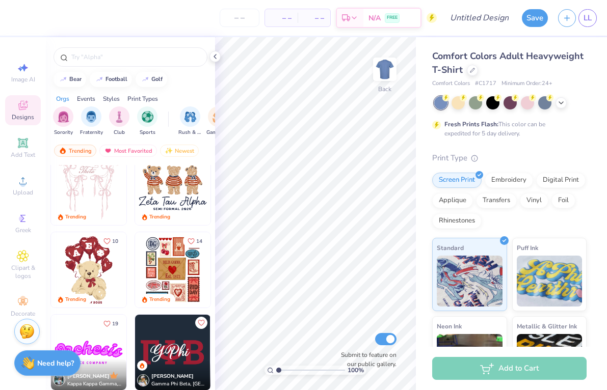
scroll to position [171, 0]
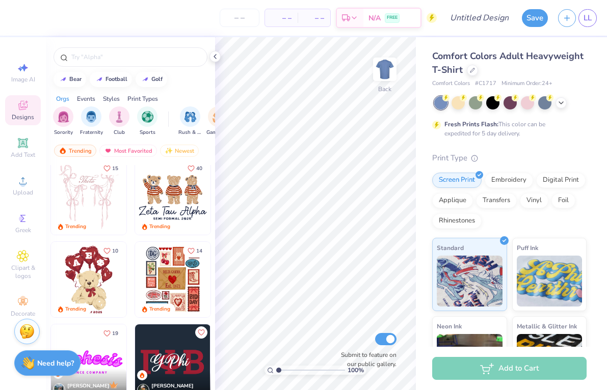
click at [24, 126] on div "Image AI Designs Add Text Upload Greek Clipart & logos Decorate" at bounding box center [23, 190] width 36 height 265
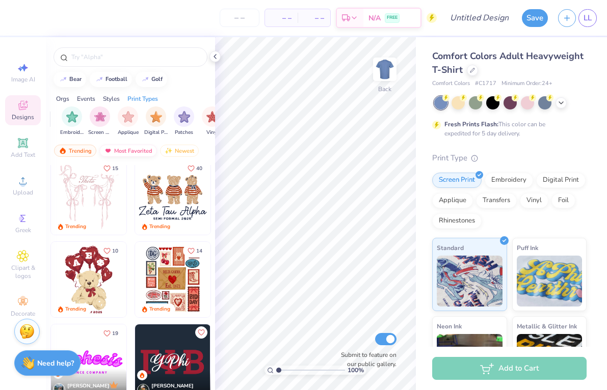
scroll to position [0, 829]
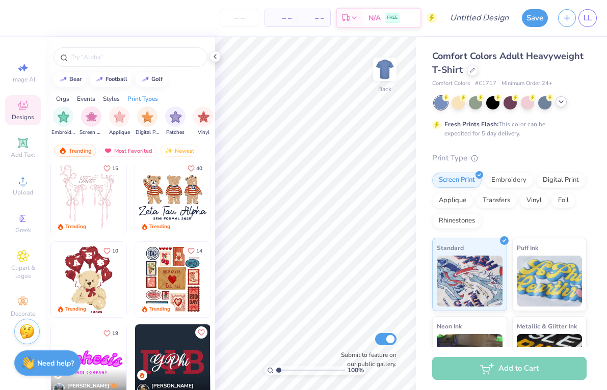
click at [560, 104] on icon at bounding box center [561, 102] width 8 height 8
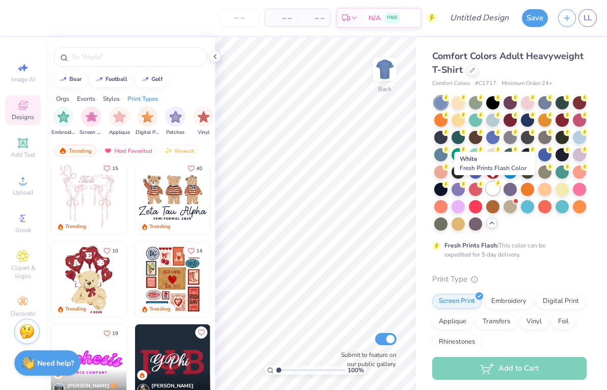
click at [494, 187] on div at bounding box center [492, 188] width 13 height 13
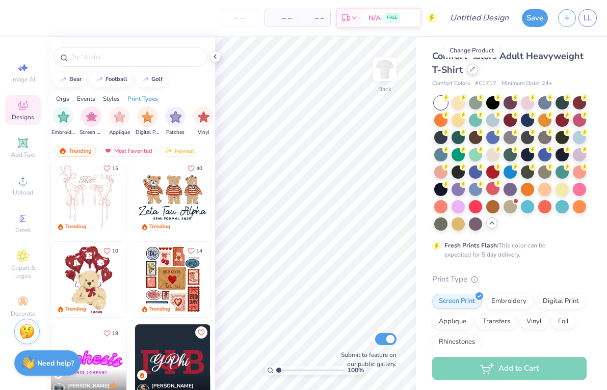
click at [468, 72] on div at bounding box center [472, 69] width 11 height 11
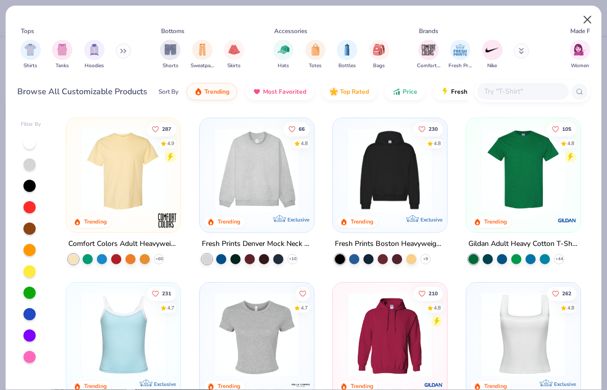
click at [588, 22] on button "Close" at bounding box center [587, 19] width 19 height 19
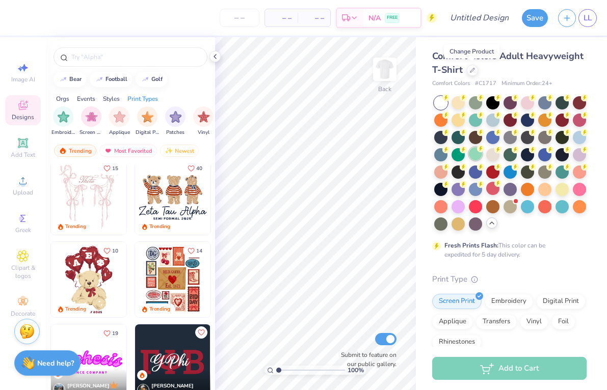
click at [476, 156] on div at bounding box center [475, 153] width 13 height 13
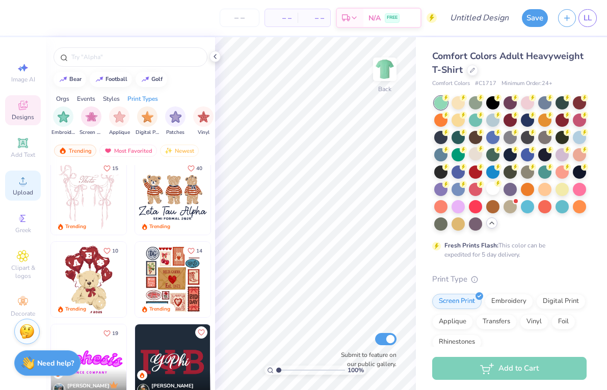
click at [22, 177] on icon at bounding box center [23, 181] width 12 height 12
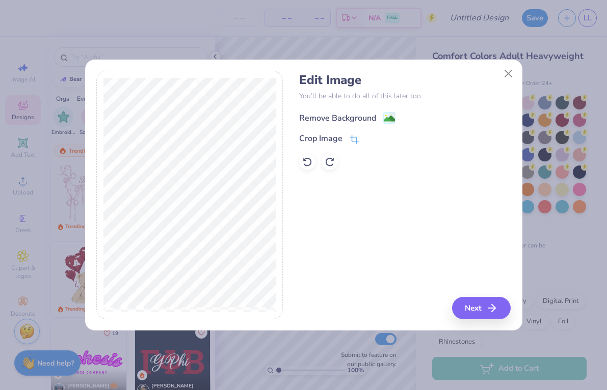
click at [358, 117] on div "Remove Background" at bounding box center [337, 118] width 77 height 12
click at [485, 311] on button "Next" at bounding box center [483, 308] width 59 height 22
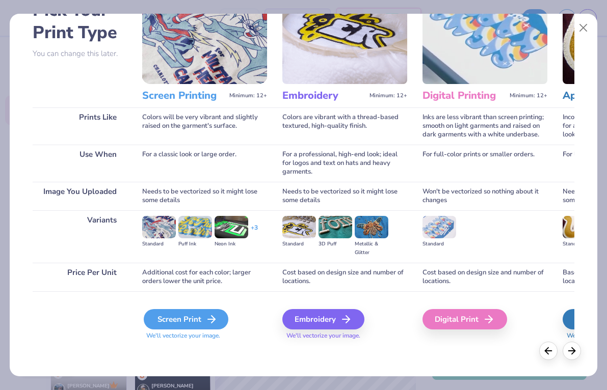
scroll to position [67, 0]
click at [203, 318] on div "Screen Print" at bounding box center [186, 319] width 85 height 20
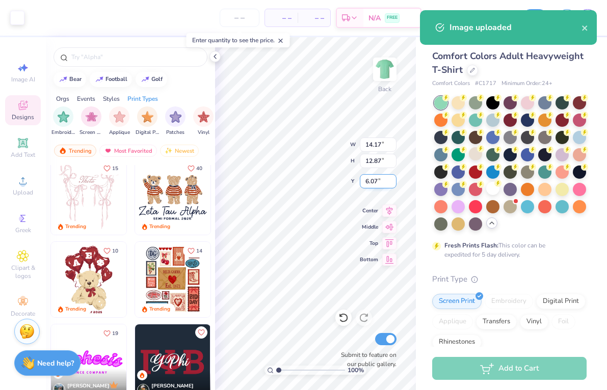
type input "9.14"
type input "8.30"
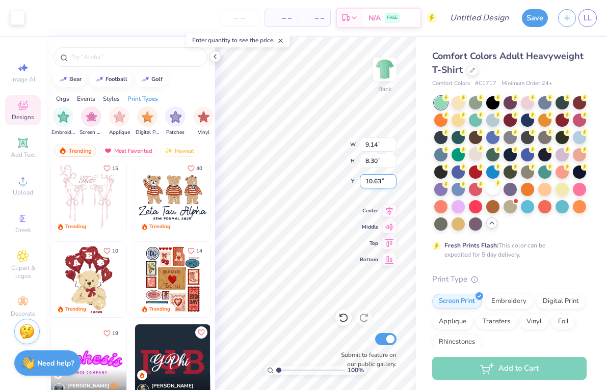
type input "3.30"
type input "3.00"
click at [213, 60] on icon at bounding box center [215, 56] width 8 height 8
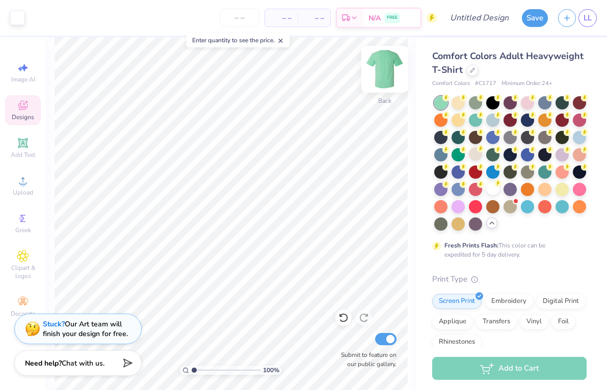
click at [381, 69] on img at bounding box center [384, 69] width 41 height 41
click at [24, 140] on icon at bounding box center [23, 143] width 10 height 10
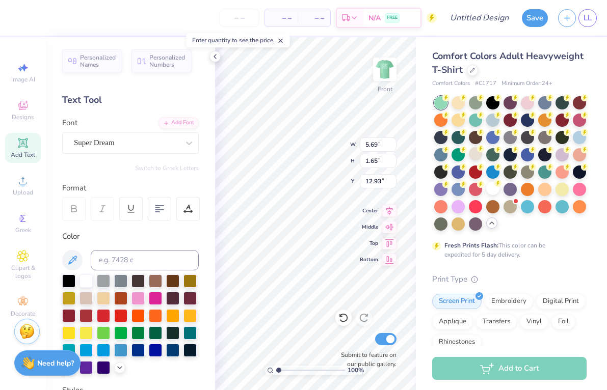
type input "3.00"
type textarea "STAFF"
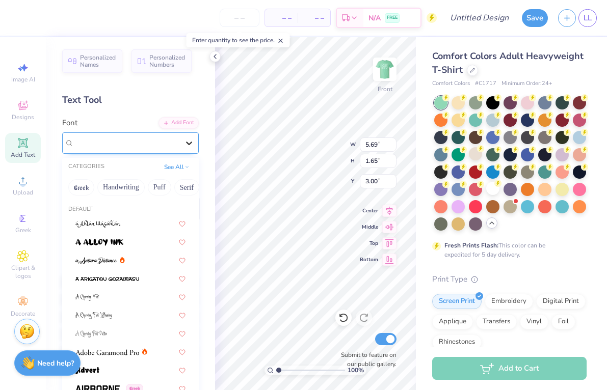
click at [188, 145] on icon at bounding box center [189, 143] width 10 height 10
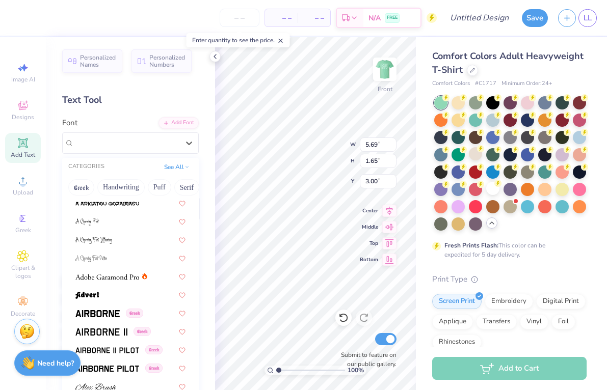
scroll to position [77, 0]
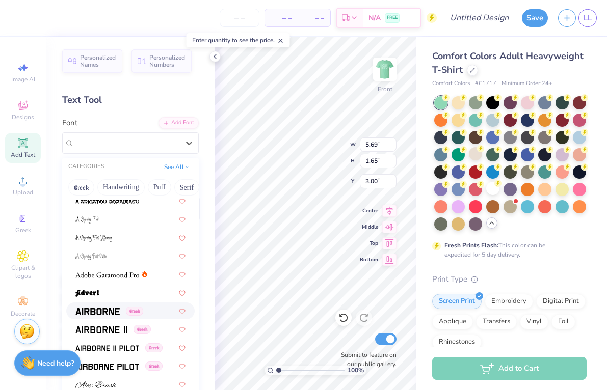
click at [117, 308] on span at bounding box center [97, 311] width 44 height 11
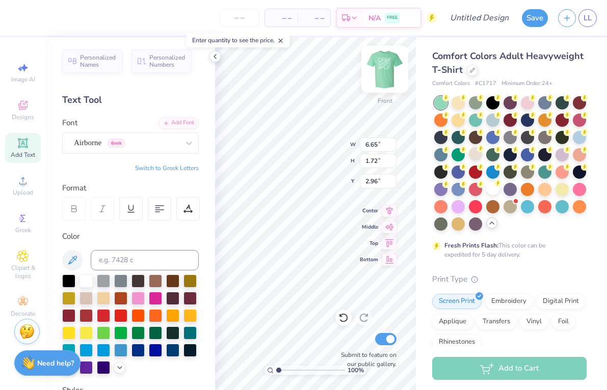
type input "4.21"
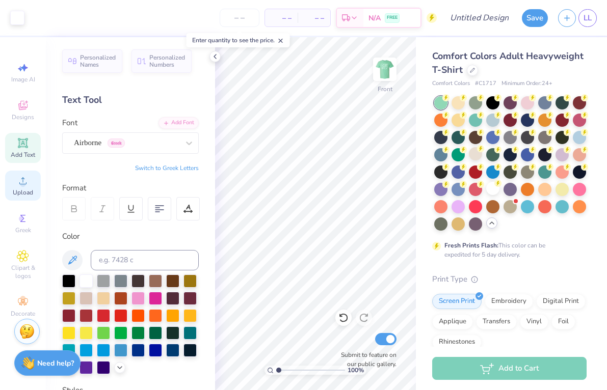
click at [22, 181] on icon at bounding box center [23, 181] width 12 height 12
click at [20, 180] on icon at bounding box center [23, 181] width 12 height 12
click at [19, 187] on icon at bounding box center [23, 181] width 12 height 12
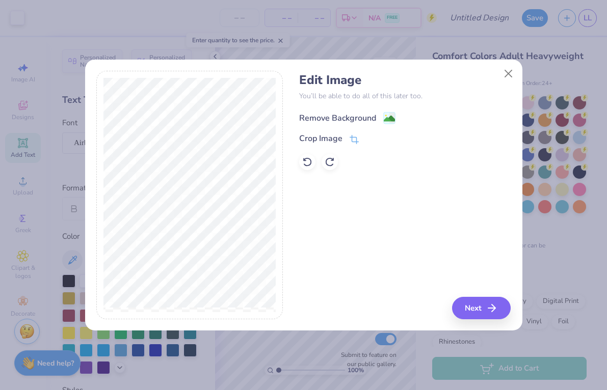
click at [346, 119] on div "Remove Background" at bounding box center [337, 118] width 77 height 12
click at [487, 310] on button "Next" at bounding box center [483, 308] width 59 height 22
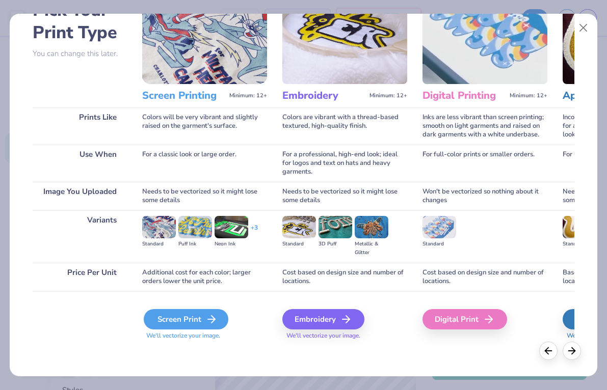
click at [172, 312] on div "Screen Print" at bounding box center [186, 319] width 85 height 20
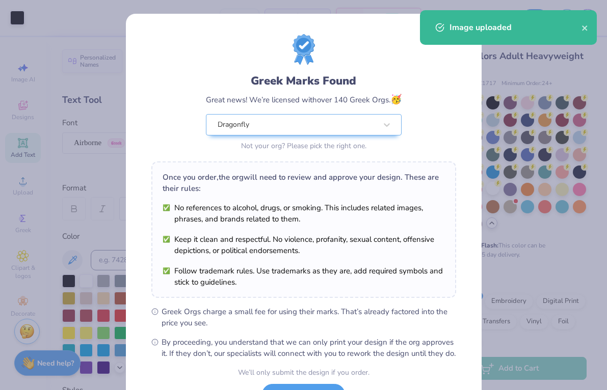
click at [282, 78] on body "Art colors – – Per Item – – Total Est. Delivery N/A FREE Design Title Save LL I…" at bounding box center [303, 195] width 607 height 390
type input "0.85"
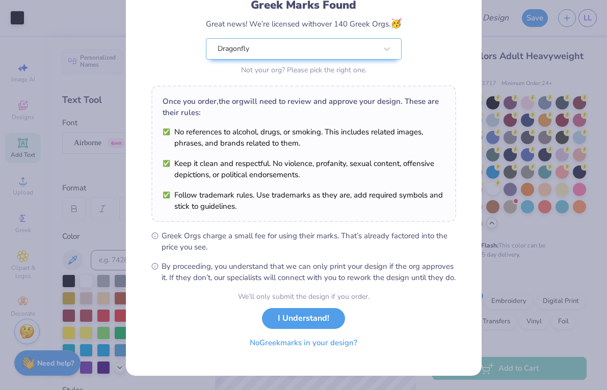
scroll to position [87, 0]
click at [319, 349] on button "No Greek marks in your design?" at bounding box center [303, 343] width 125 height 21
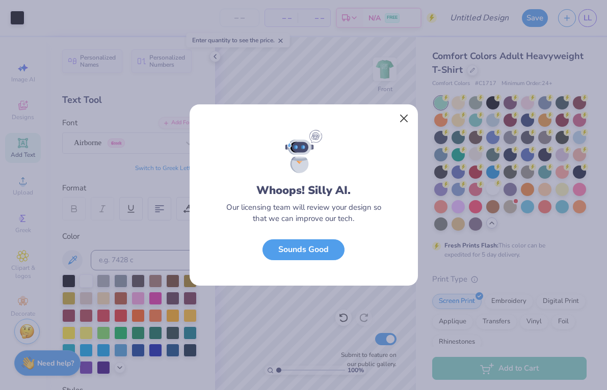
click at [401, 116] on button "Close" at bounding box center [403, 118] width 19 height 19
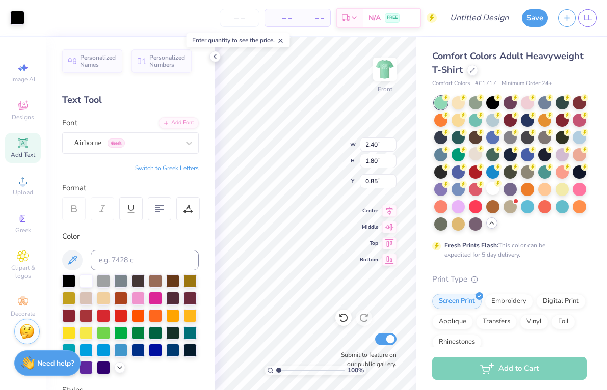
type input "2.40"
type input "1.80"
type input "1.51"
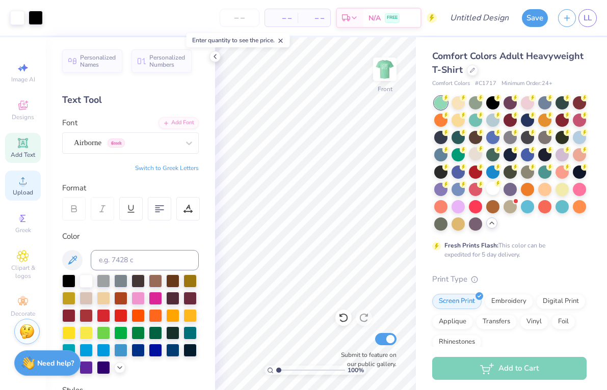
click at [21, 174] on div "Upload" at bounding box center [23, 186] width 36 height 30
click at [24, 181] on icon at bounding box center [23, 181] width 12 height 12
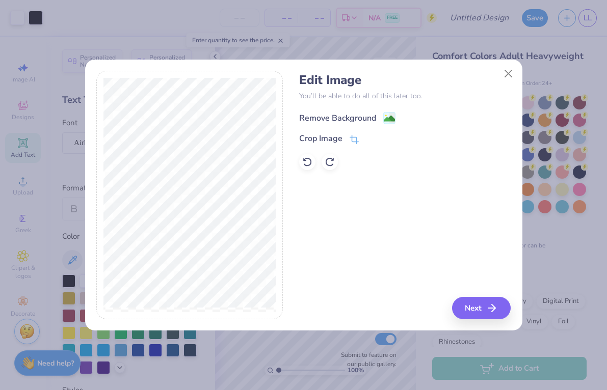
click at [379, 118] on div "Remove Background" at bounding box center [347, 118] width 96 height 13
click at [499, 301] on button "Next" at bounding box center [483, 308] width 59 height 22
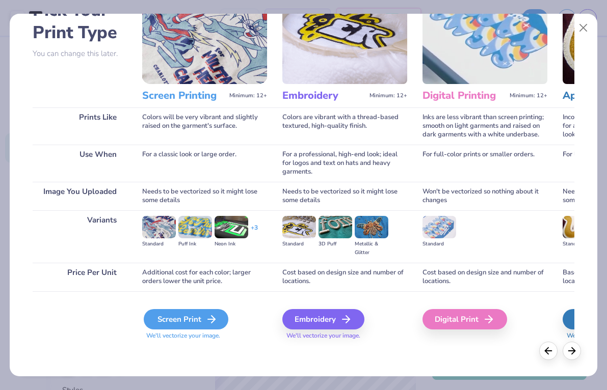
scroll to position [67, 0]
click at [178, 321] on div "Screen Print" at bounding box center [186, 319] width 85 height 20
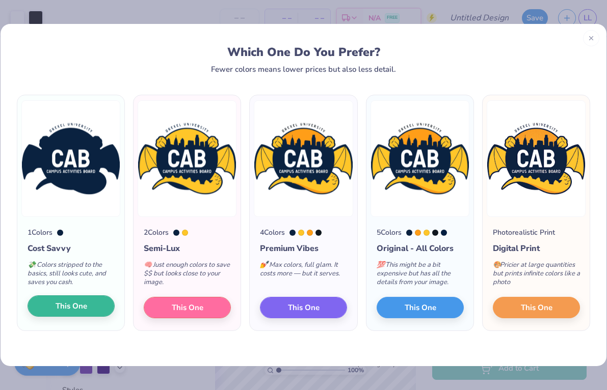
click at [48, 306] on button "This One" at bounding box center [71, 306] width 87 height 21
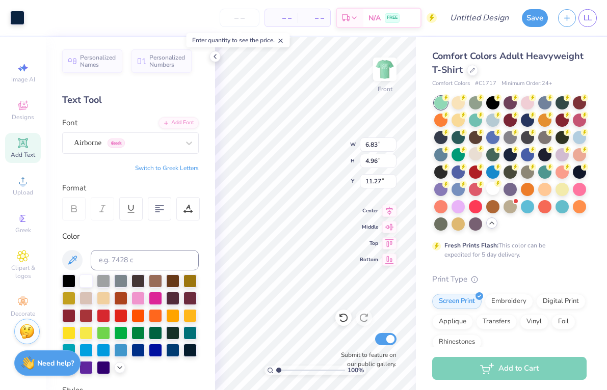
type input "4.49"
type input "3.52"
type input "2.56"
type input "0.76"
click at [320, 159] on div "100 % Front W 3.52 H 2.56 Y 0.76 Center Middle Top Bottom Submit to feature on …" at bounding box center [315, 213] width 201 height 353
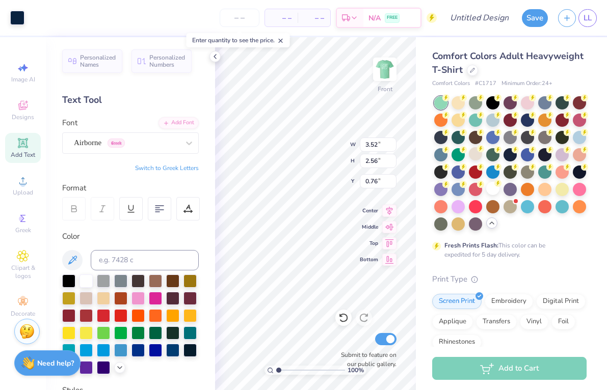
type input "1.14"
type input "0.76"
click at [420, 60] on div "Comfort Colors Adult Heavyweight T-Shirt Comfort Colors # C1717 Minimum Order: …" at bounding box center [511, 313] width 191 height 552
type input "4.57"
type input "3.52"
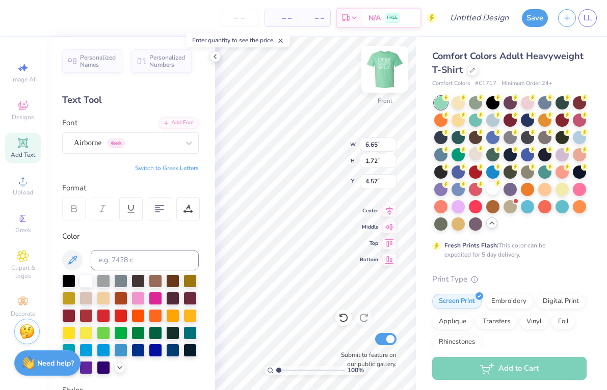
type input "2.56"
type input "1.14"
type input "2.40"
type input "1.80"
type input "1.51"
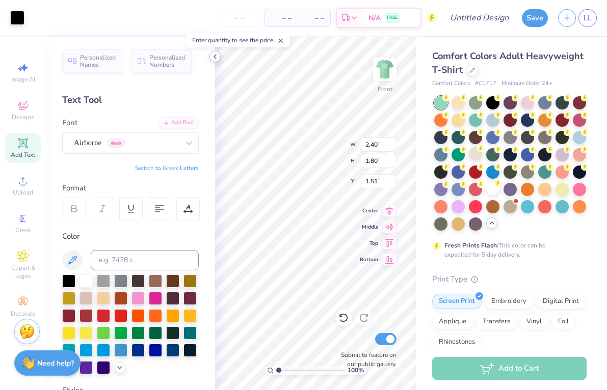
click at [213, 55] on icon at bounding box center [215, 56] width 8 height 8
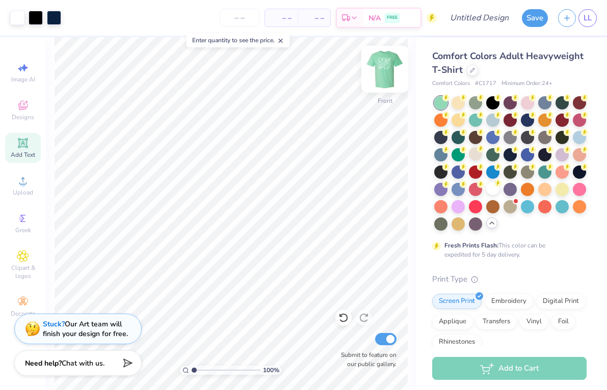
click at [387, 73] on img at bounding box center [384, 69] width 41 height 41
click at [244, 20] on input "number" at bounding box center [240, 18] width 40 height 18
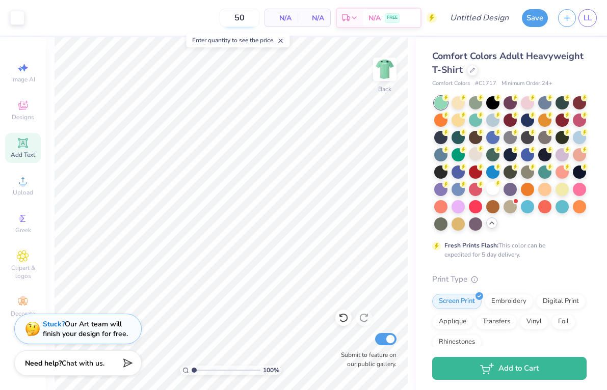
type input "50"
click at [15, 20] on div at bounding box center [17, 17] width 14 height 14
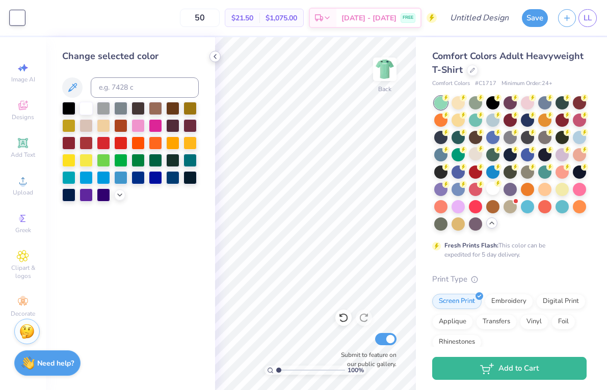
click at [212, 57] on icon at bounding box center [215, 56] width 8 height 8
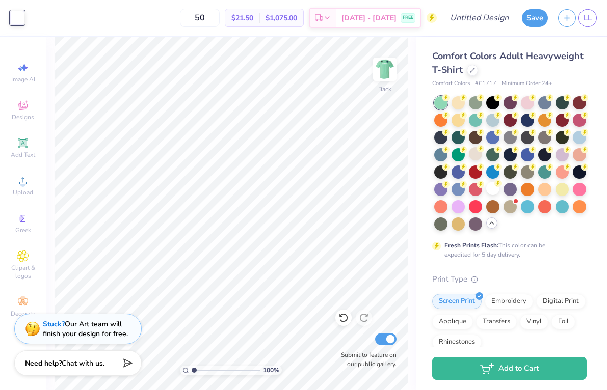
click at [23, 22] on div at bounding box center [17, 18] width 14 height 14
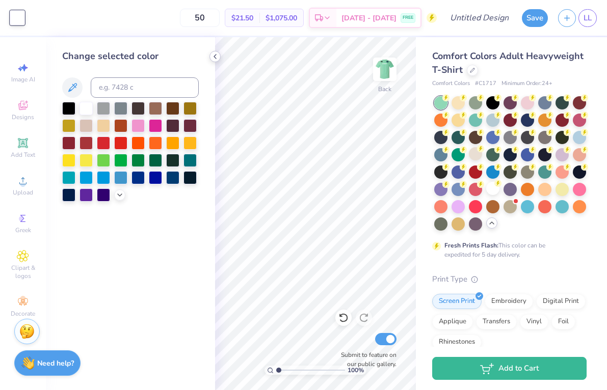
click at [217, 57] on icon at bounding box center [215, 56] width 8 height 8
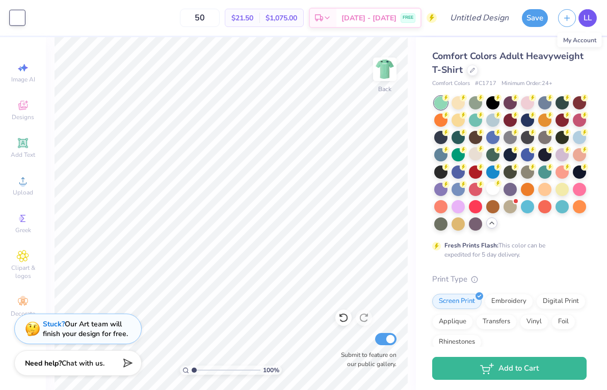
click at [590, 14] on span "LL" at bounding box center [588, 18] width 8 height 12
